Goal: Information Seeking & Learning: Learn about a topic

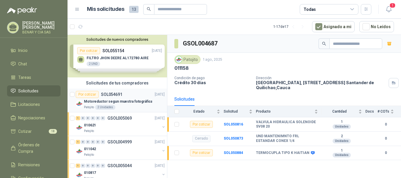
click at [113, 95] on p "SOL054691" at bounding box center [111, 94] width 21 height 4
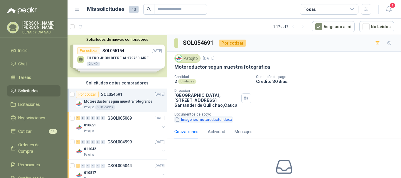
click at [192, 120] on button "Imagenes motoreductor.docx" at bounding box center [203, 120] width 58 height 6
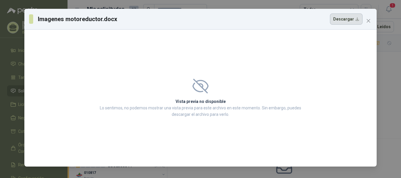
click at [354, 21] on button "Descargar" at bounding box center [346, 19] width 33 height 11
click at [368, 19] on icon "close" at bounding box center [368, 20] width 5 height 5
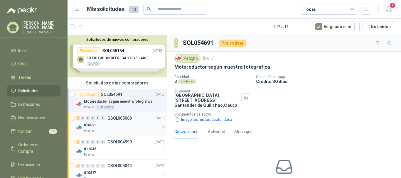
click at [111, 127] on div "010621" at bounding box center [122, 125] width 76 height 7
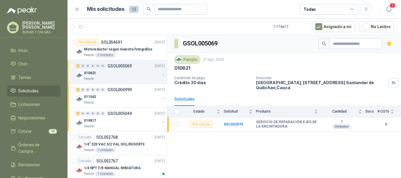
scroll to position [59, 0]
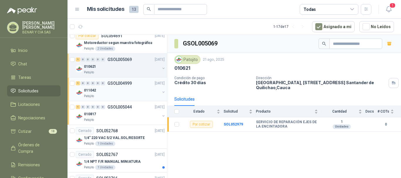
click at [107, 86] on div "1 0 0 0 0 0 GSOL004999 [DATE]" at bounding box center [121, 83] width 90 height 7
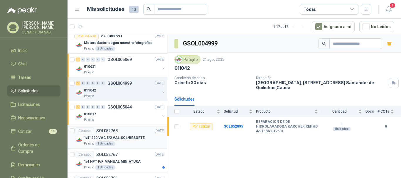
click at [112, 144] on div "1 Unidades" at bounding box center [105, 143] width 20 height 5
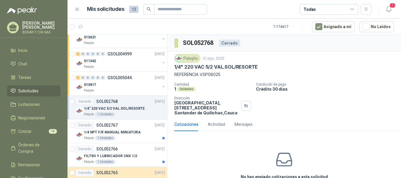
scroll to position [117, 0]
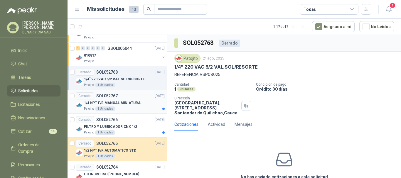
click at [126, 102] on p "1/4 NPT F/R MANUAL MINIATURA" at bounding box center [112, 103] width 57 height 6
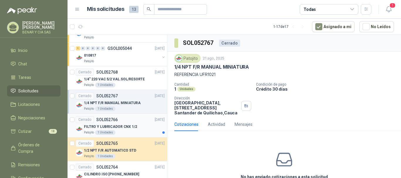
click at [117, 124] on p "FILTRO Y LUBRICADOR CNX 1/2" at bounding box center [110, 127] width 53 height 6
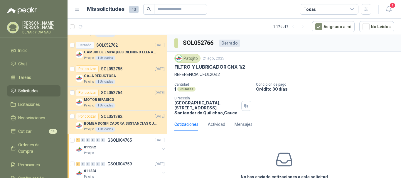
scroll to position [294, 0]
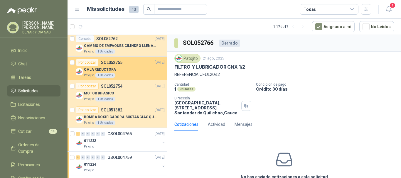
click at [113, 66] on div "CAJA REDUCTORA" at bounding box center [124, 69] width 81 height 7
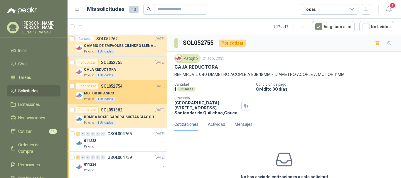
click at [112, 94] on p "MOTOR BIFASICO" at bounding box center [99, 94] width 30 height 6
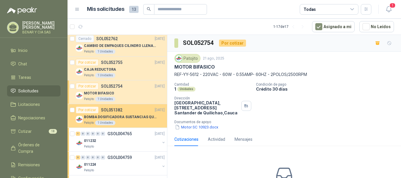
click at [128, 120] on p "BOMBA DOSIFICADORA SUSTANCIAS QUIMICAS" at bounding box center [120, 117] width 73 height 6
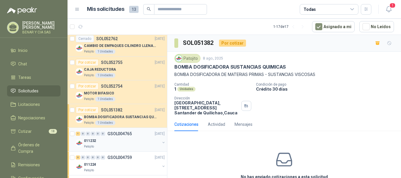
click at [115, 139] on div "011232" at bounding box center [122, 140] width 76 height 7
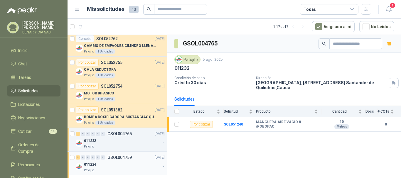
click at [106, 162] on div "011224" at bounding box center [122, 164] width 76 height 7
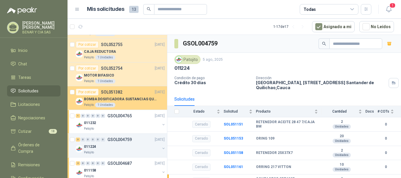
scroll to position [321, 0]
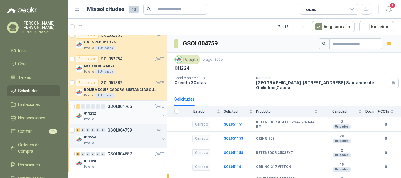
click at [102, 114] on div "011232" at bounding box center [122, 113] width 76 height 7
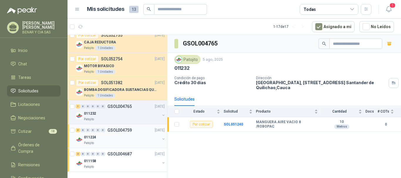
click at [102, 140] on div "011224" at bounding box center [122, 137] width 76 height 7
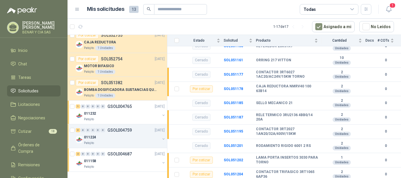
scroll to position [108, 0]
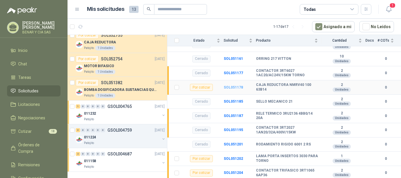
click at [234, 88] on b "SOL051178" at bounding box center [233, 87] width 19 height 4
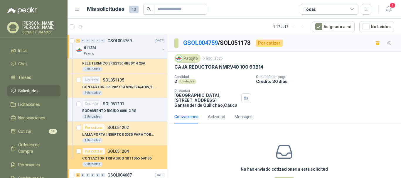
scroll to position [606, 0]
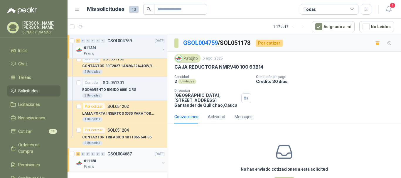
click at [94, 160] on p "011158" at bounding box center [90, 161] width 12 height 6
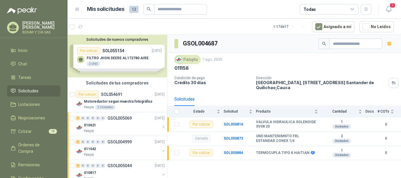
click at [117, 58] on div "Solicitudes de nuevos compradores Por cotizar SOL055154 [DATE] FILTRO [PERSON_N…" at bounding box center [118, 56] width 100 height 43
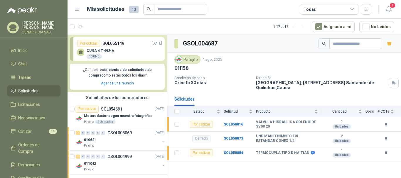
scroll to position [88, 0]
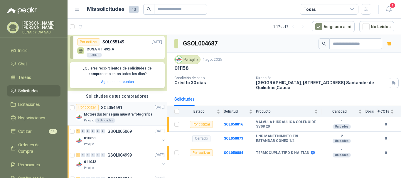
click at [116, 114] on p "Motoreductor segun muestra fotográfica" at bounding box center [118, 115] width 68 height 6
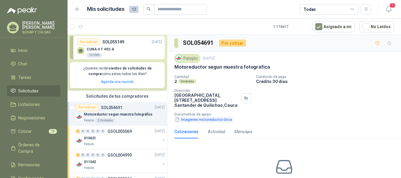
click at [189, 120] on button "Imagenes motoreductor.docx" at bounding box center [203, 120] width 58 height 6
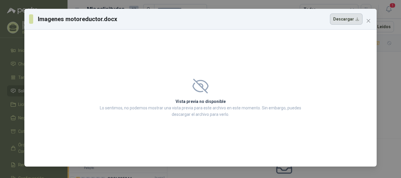
click at [351, 20] on button "Descargar" at bounding box center [346, 19] width 33 height 11
click at [367, 21] on icon "close" at bounding box center [368, 20] width 5 height 5
